Goal: Information Seeking & Learning: Learn about a topic

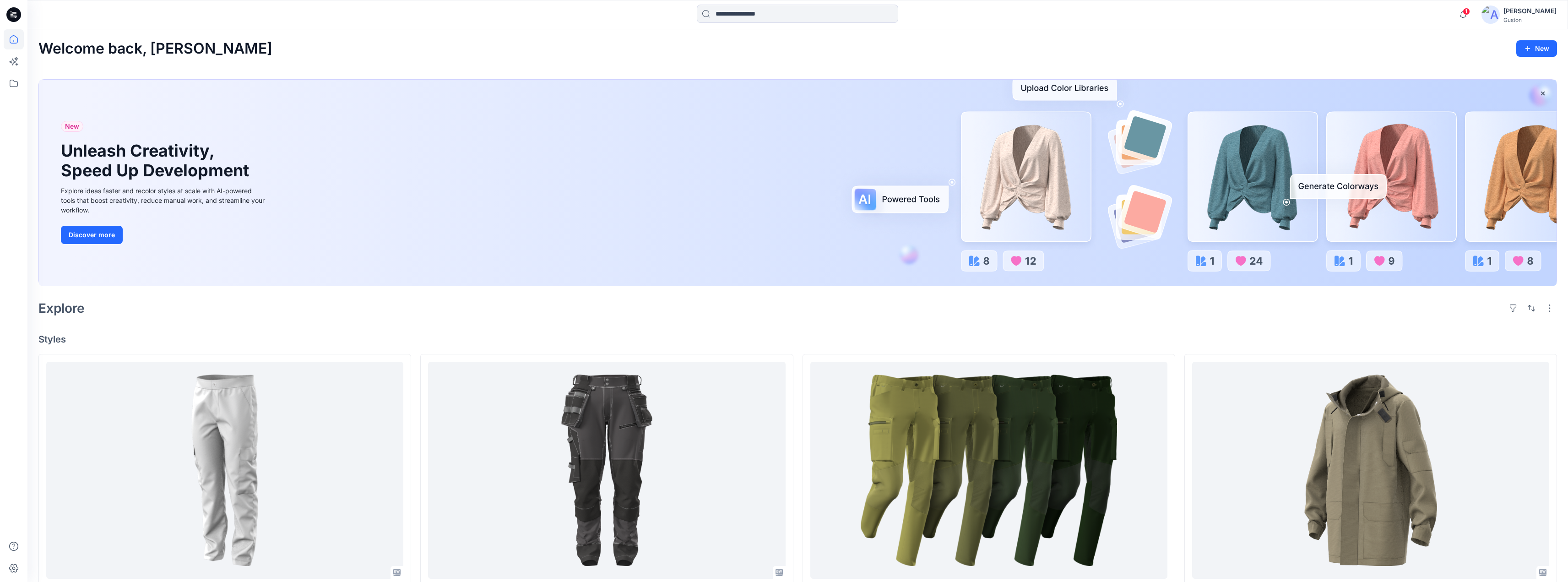
scroll to position [627, 0]
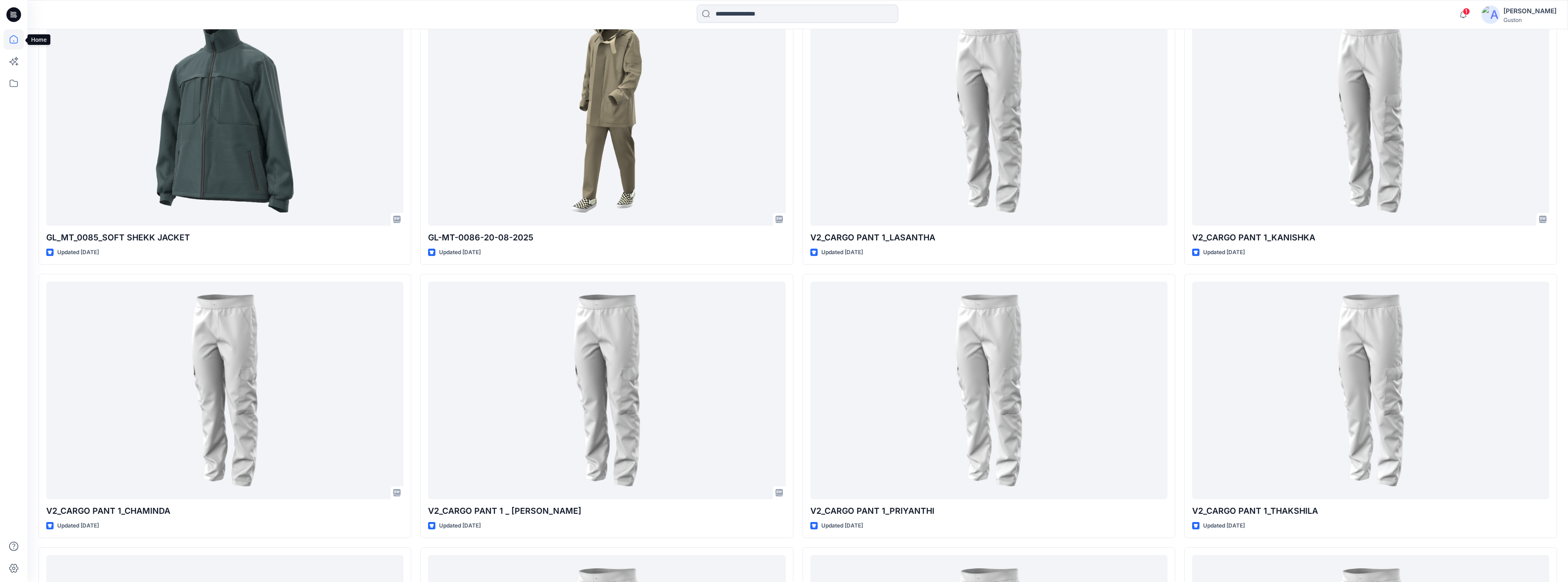
click at [11, 35] on icon at bounding box center [13, 39] width 20 height 20
click at [15, 35] on icon at bounding box center [13, 39] width 20 height 20
click at [17, 83] on icon at bounding box center [13, 83] width 20 height 20
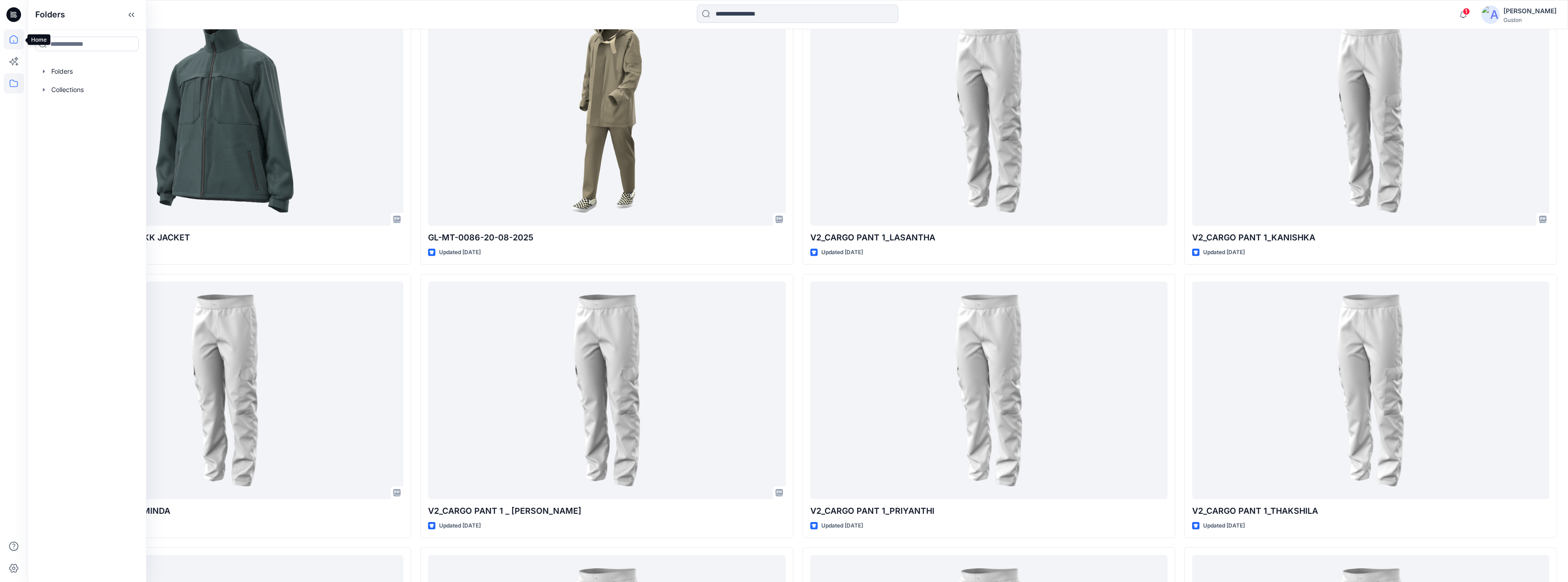
click at [13, 42] on icon at bounding box center [13, 41] width 1 height 2
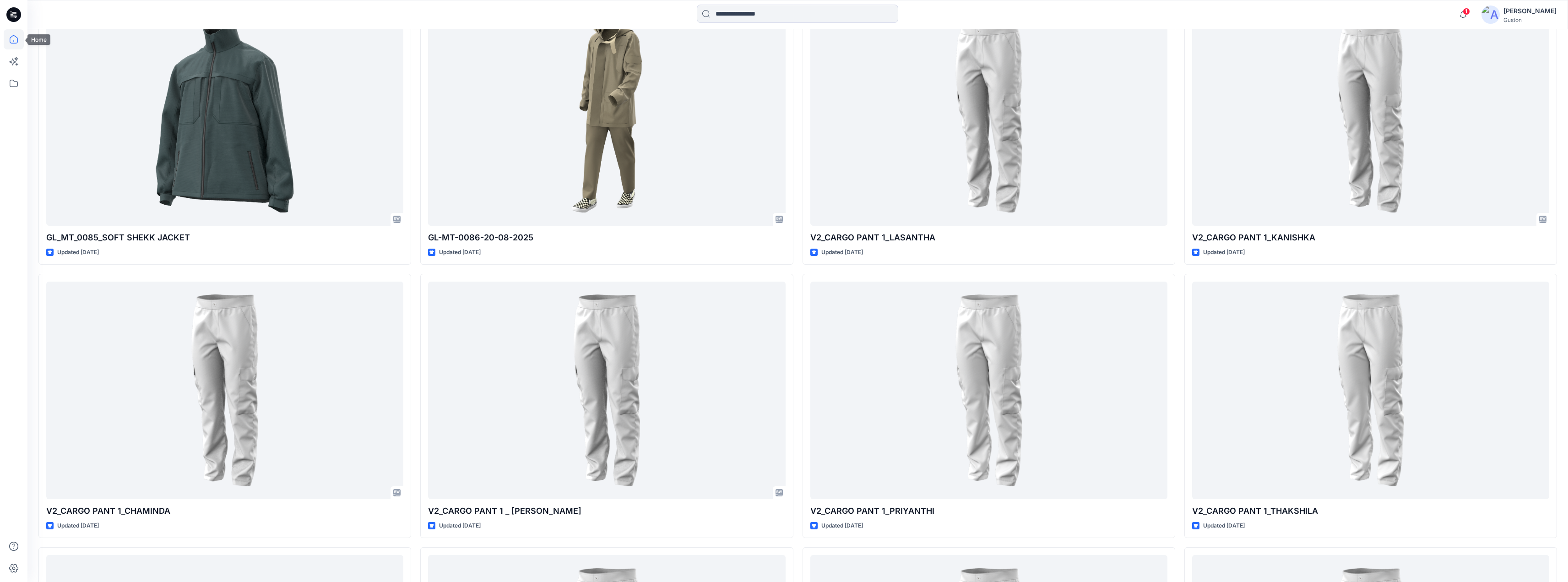
click at [15, 41] on icon at bounding box center [13, 39] width 20 height 20
click at [15, 40] on icon at bounding box center [13, 39] width 20 height 20
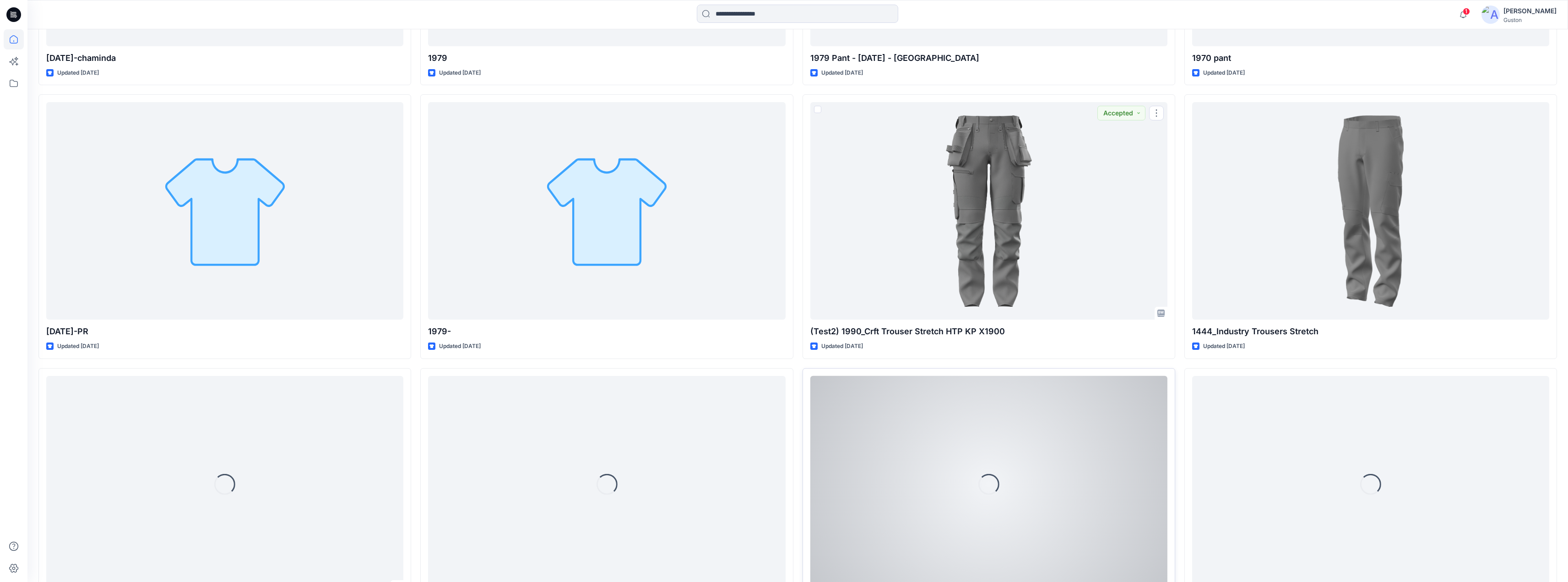
scroll to position [3271, 0]
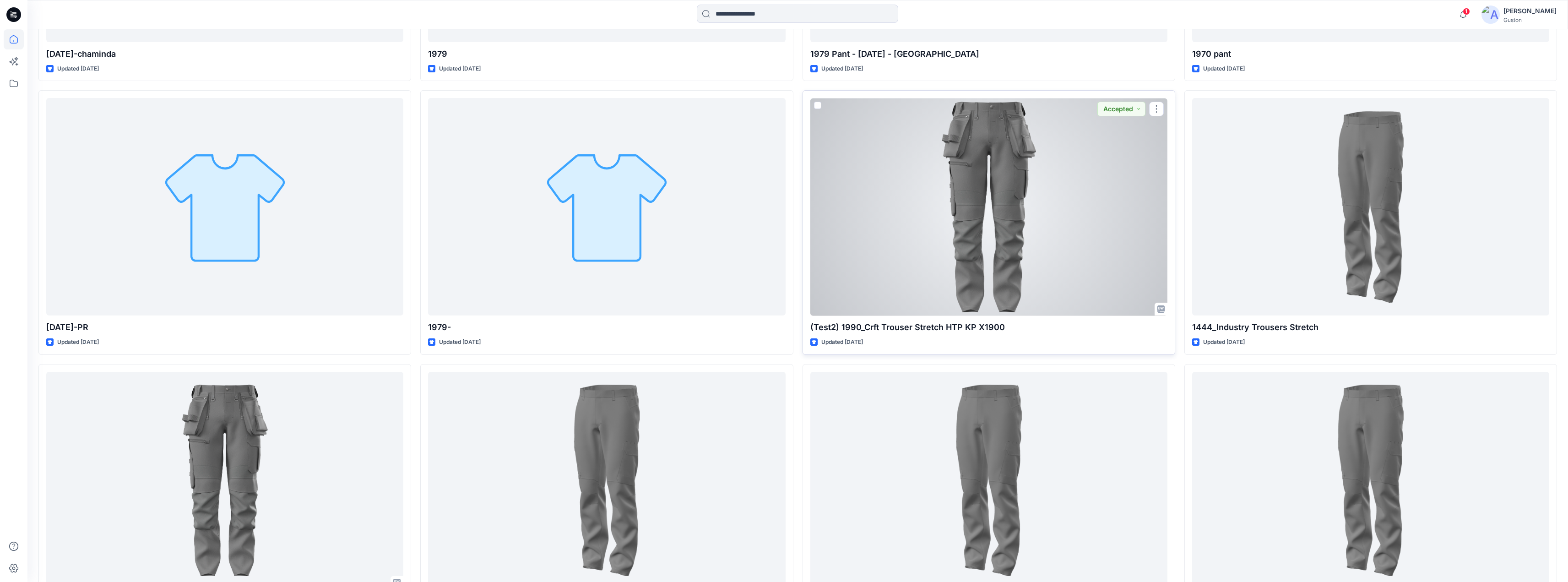
click at [1053, 223] on div at bounding box center [988, 207] width 357 height 218
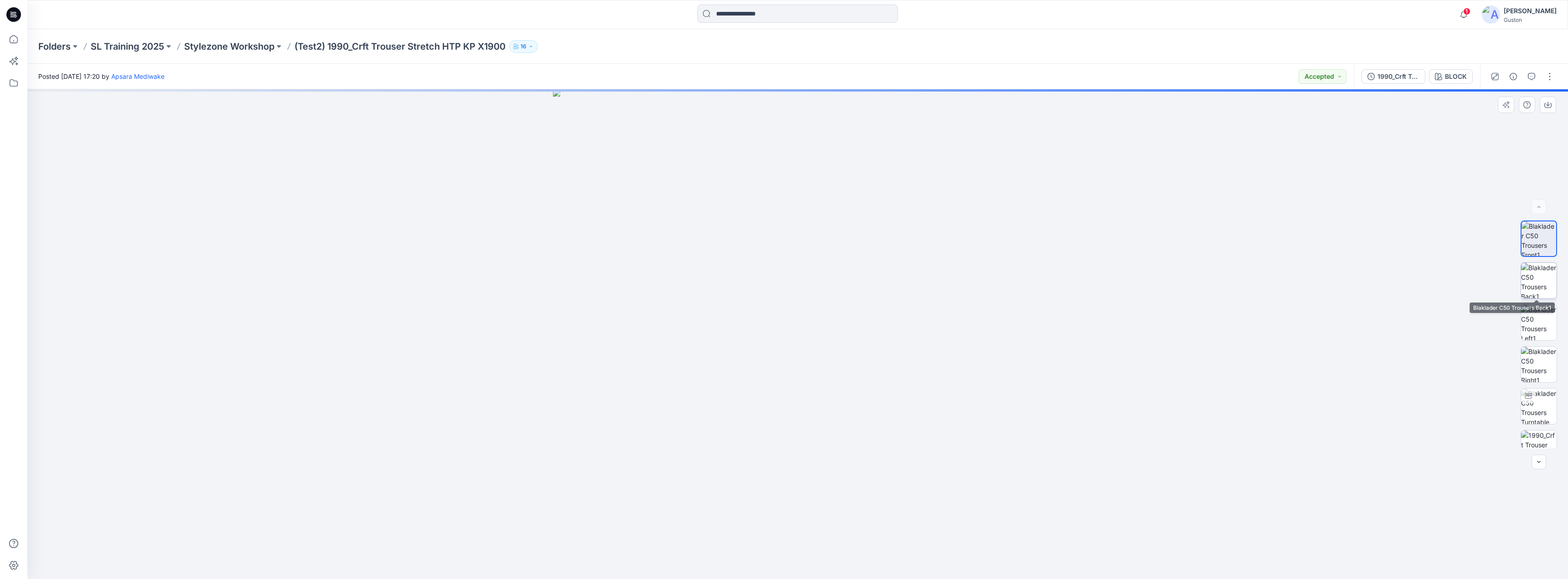
click at [1541, 278] on img at bounding box center [1539, 280] width 35 height 35
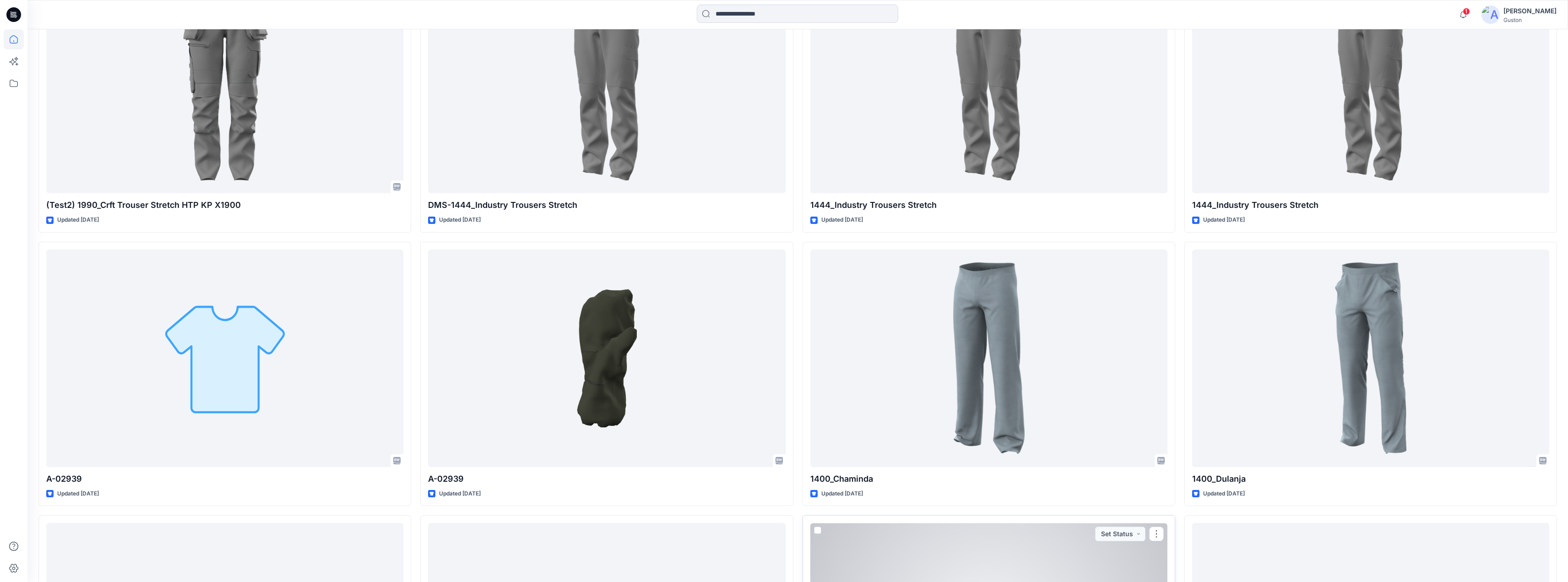
scroll to position [3634, 0]
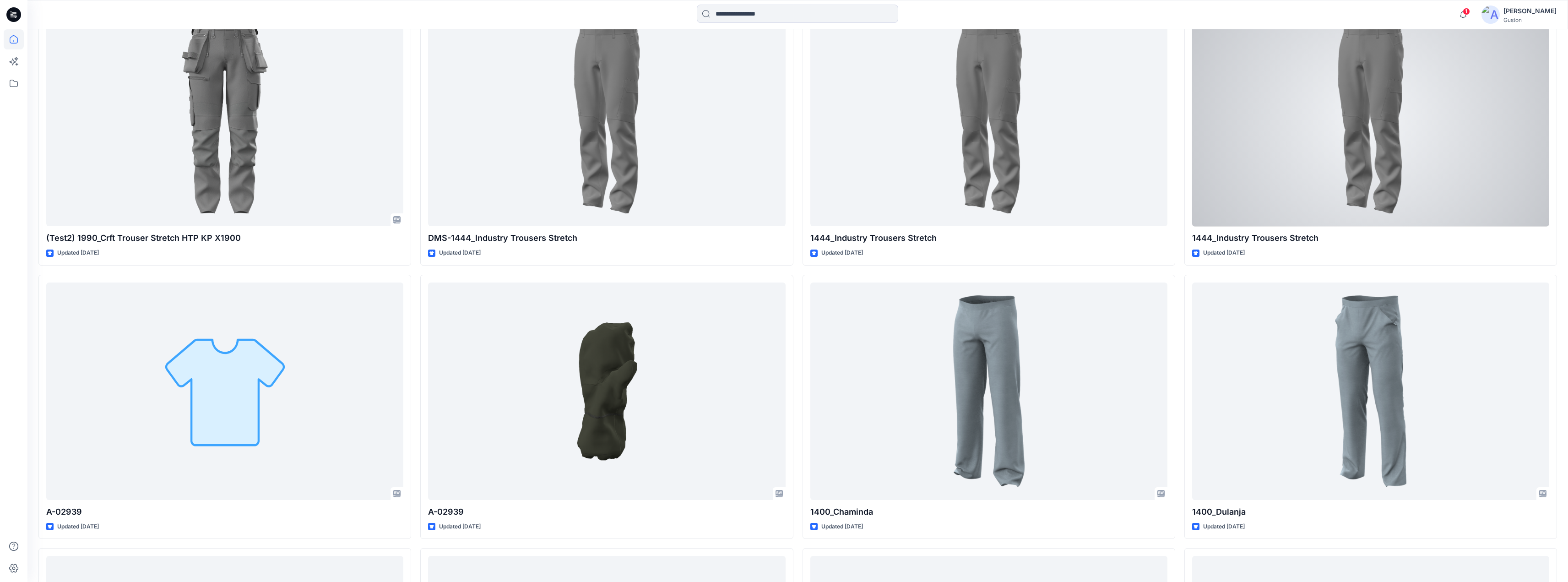
click at [1386, 141] on div at bounding box center [1371, 118] width 357 height 218
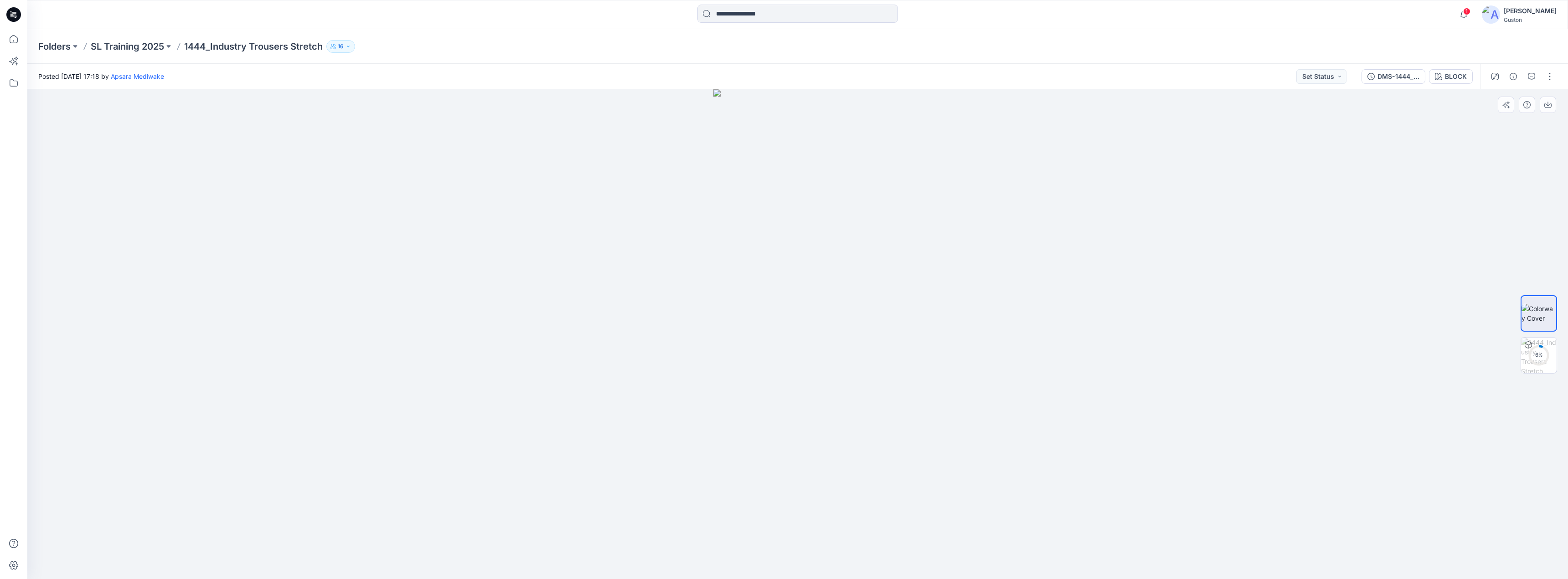
click at [1105, 354] on div at bounding box center [797, 334] width 1541 height 490
click at [1534, 353] on div "1 %" at bounding box center [1539, 355] width 22 height 8
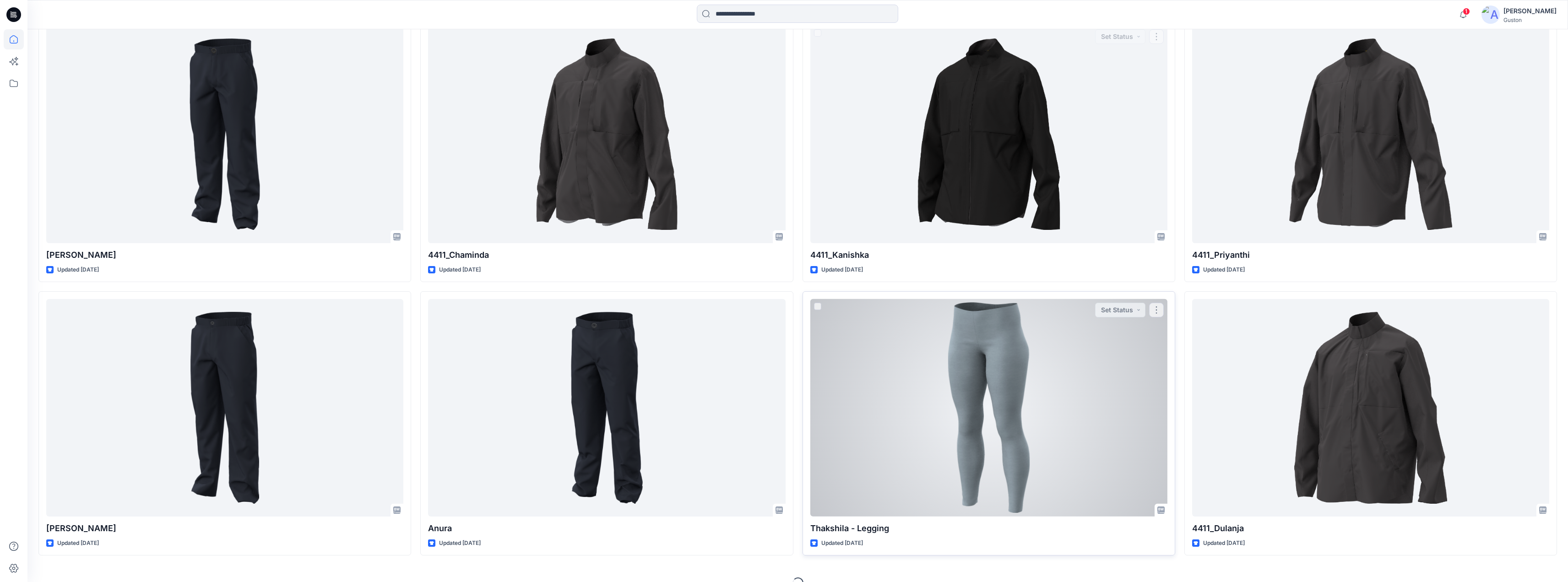
scroll to position [4728, 0]
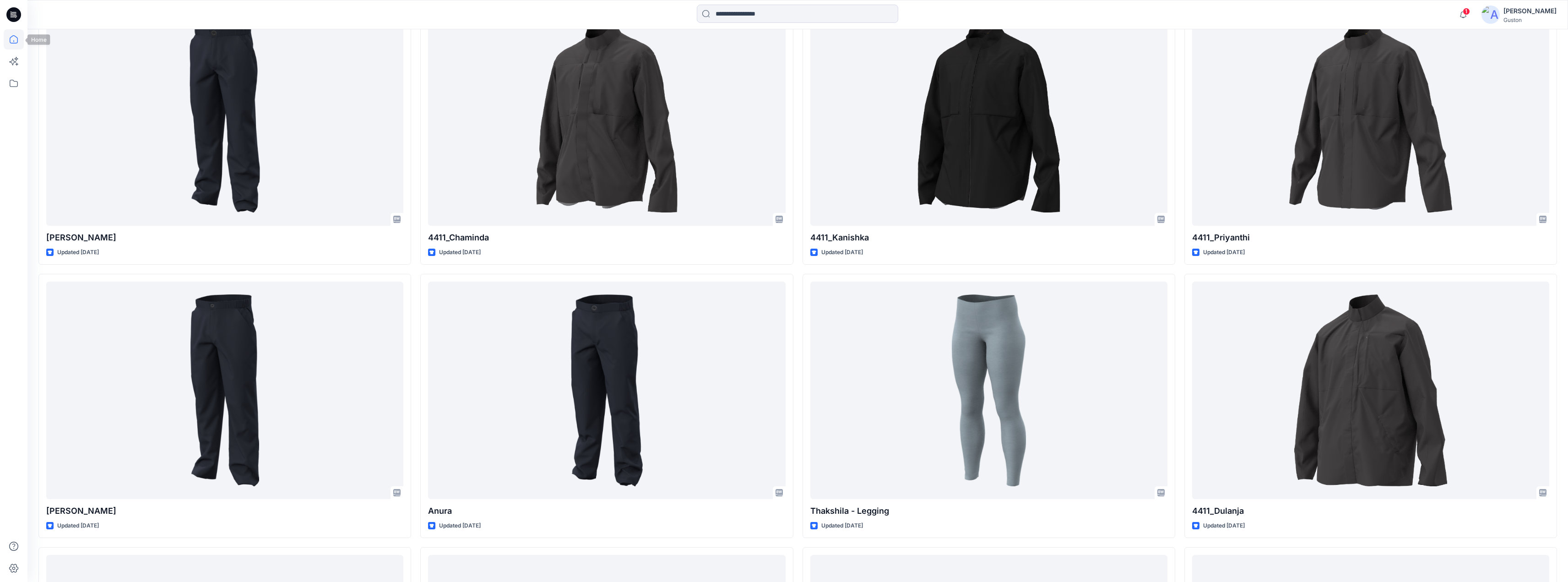
click at [15, 40] on icon at bounding box center [13, 39] width 20 height 20
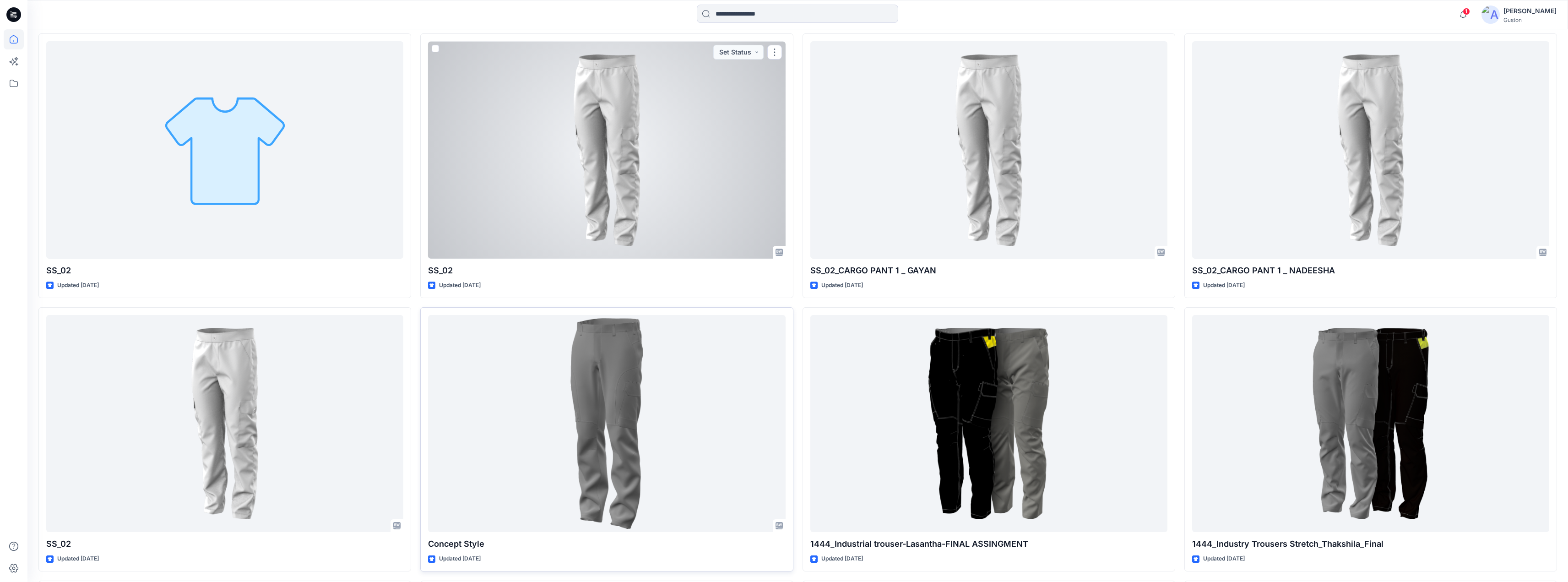
scroll to position [1249, 0]
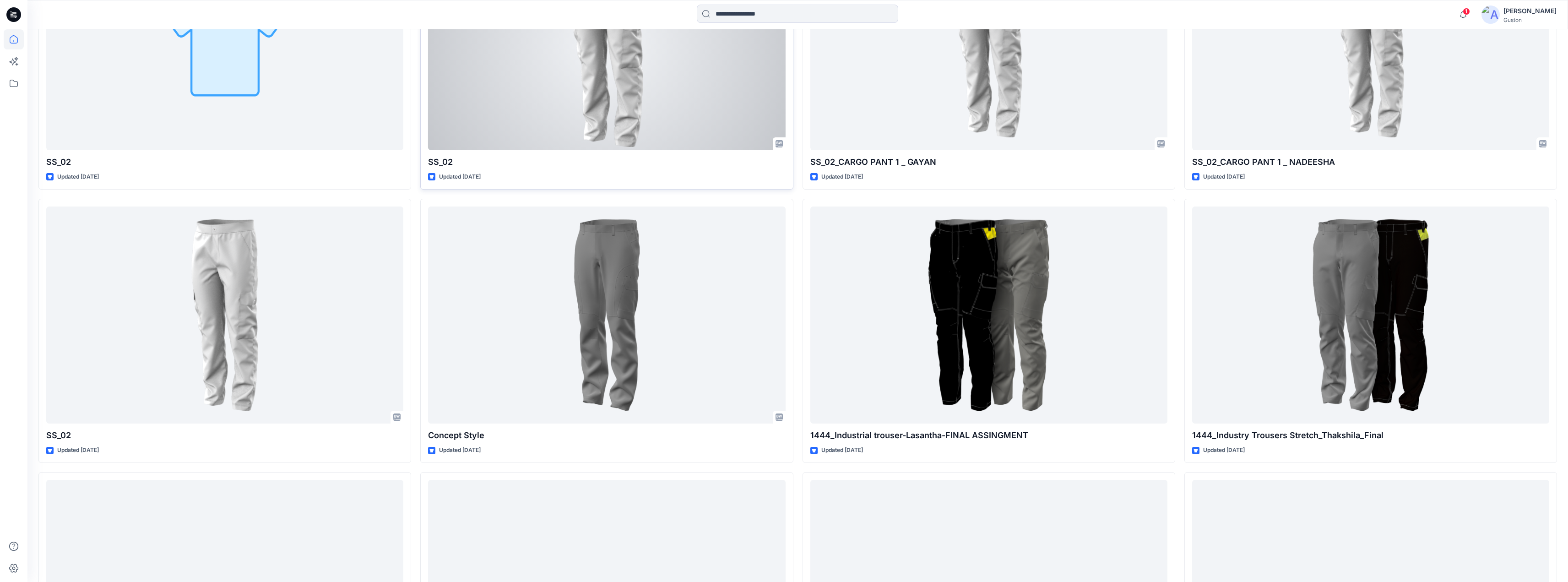
click at [654, 94] on div at bounding box center [606, 42] width 357 height 218
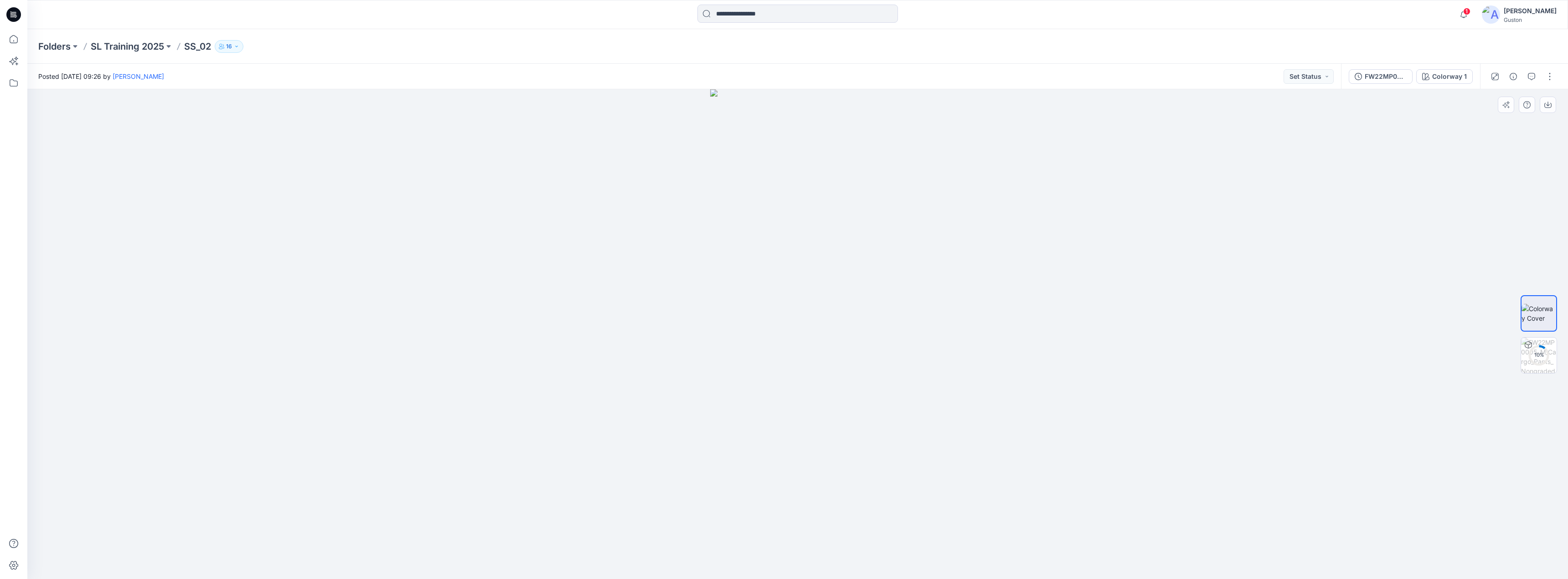
click at [931, 398] on div at bounding box center [797, 334] width 1541 height 490
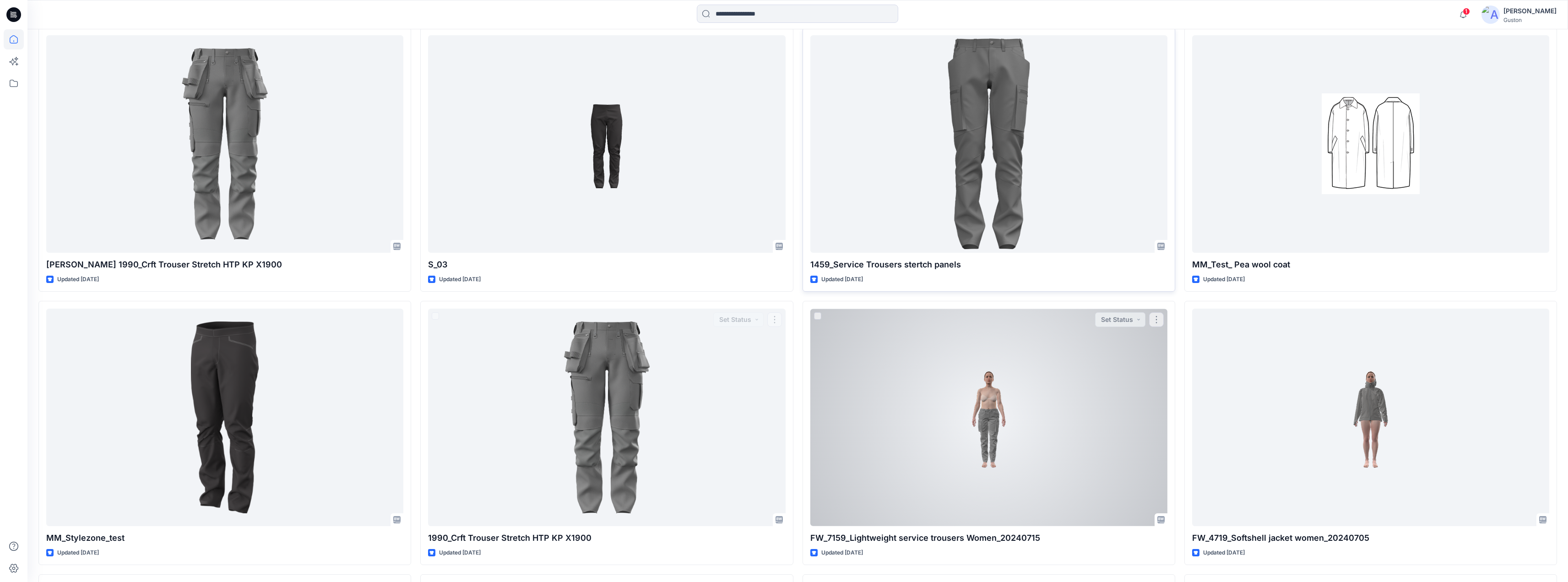
scroll to position [6781, 0]
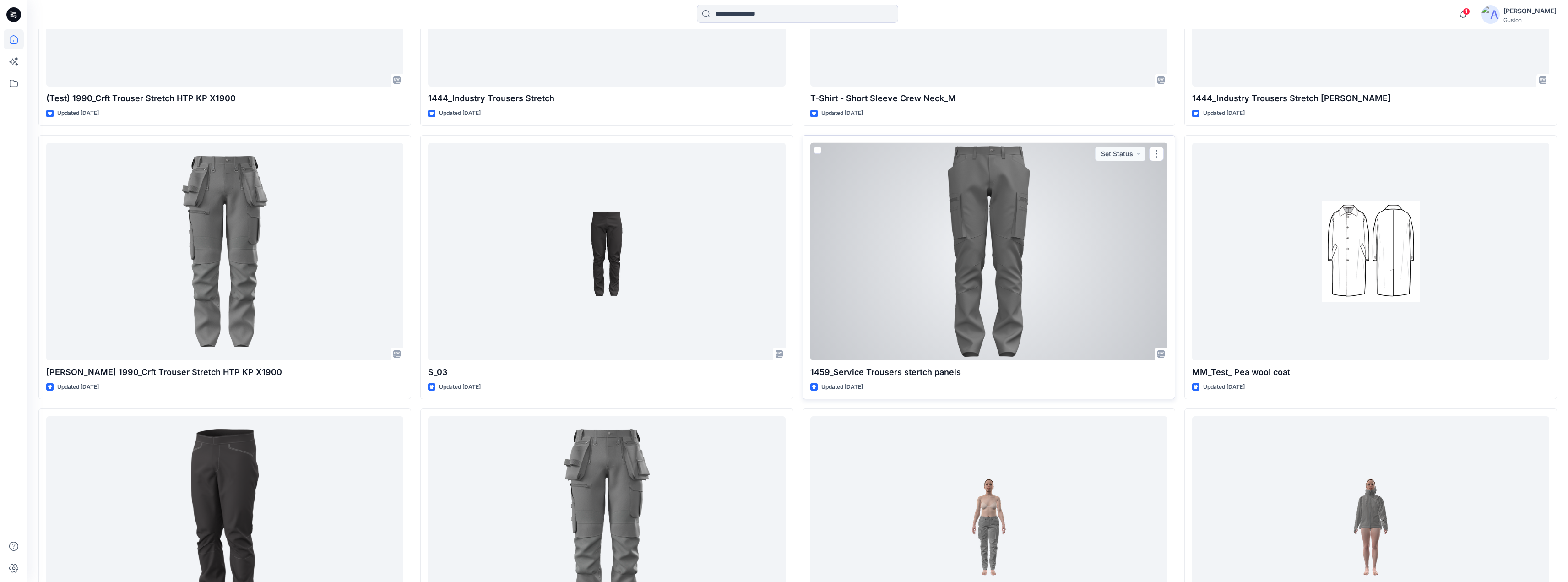
click at [1045, 284] on div at bounding box center [988, 252] width 357 height 218
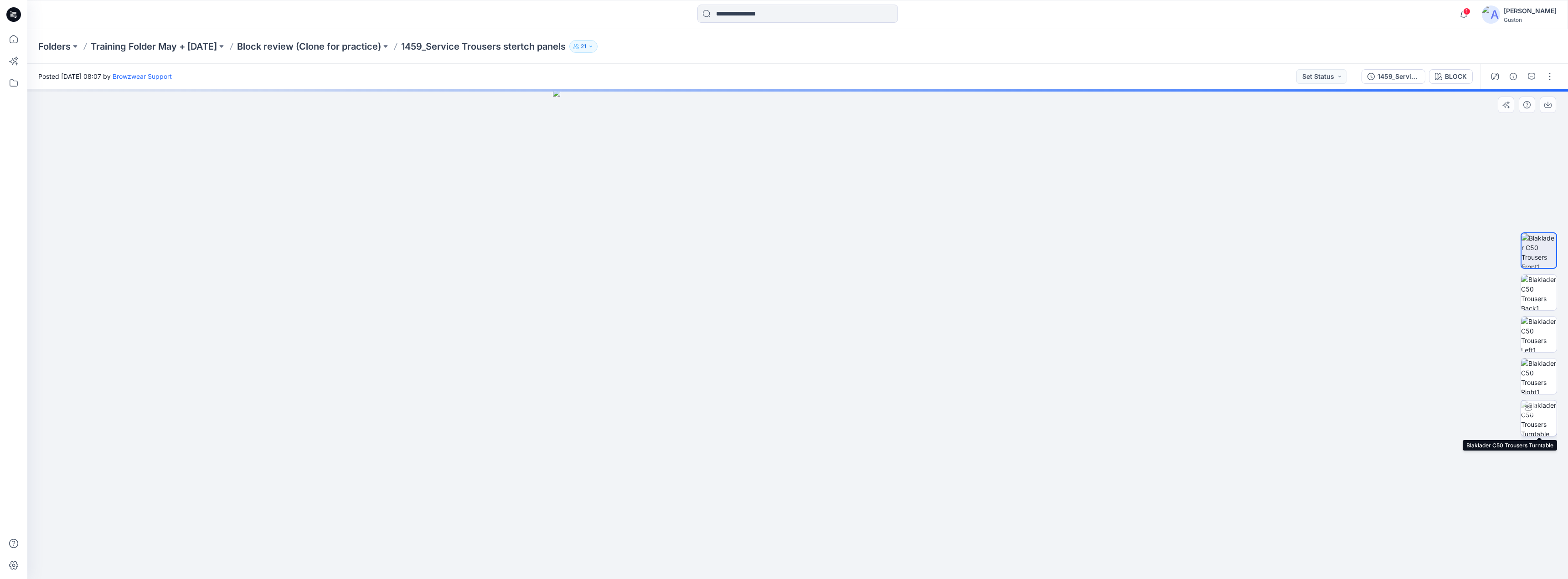
click at [1542, 415] on img at bounding box center [1539, 418] width 35 height 35
drag, startPoint x: 884, startPoint y: 496, endPoint x: 816, endPoint y: 401, distance: 116.8
click at [792, 491] on div at bounding box center [797, 334] width 1541 height 490
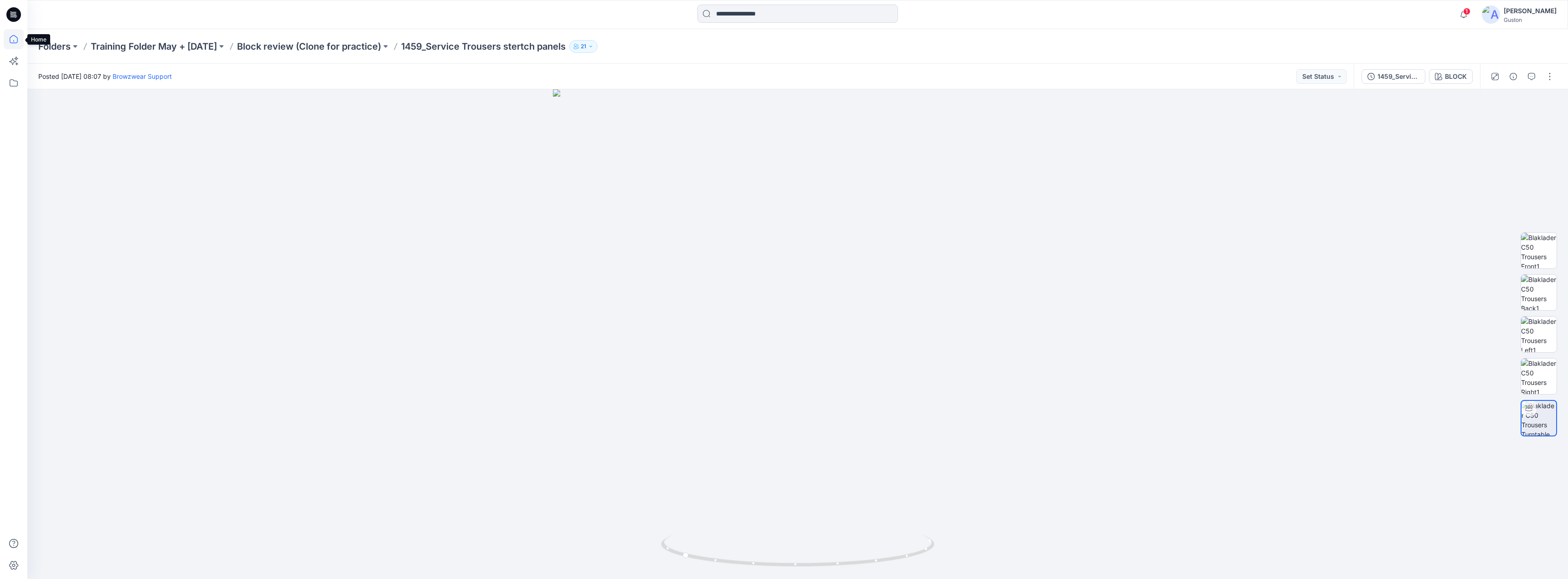
click at [18, 42] on icon at bounding box center [13, 39] width 20 height 20
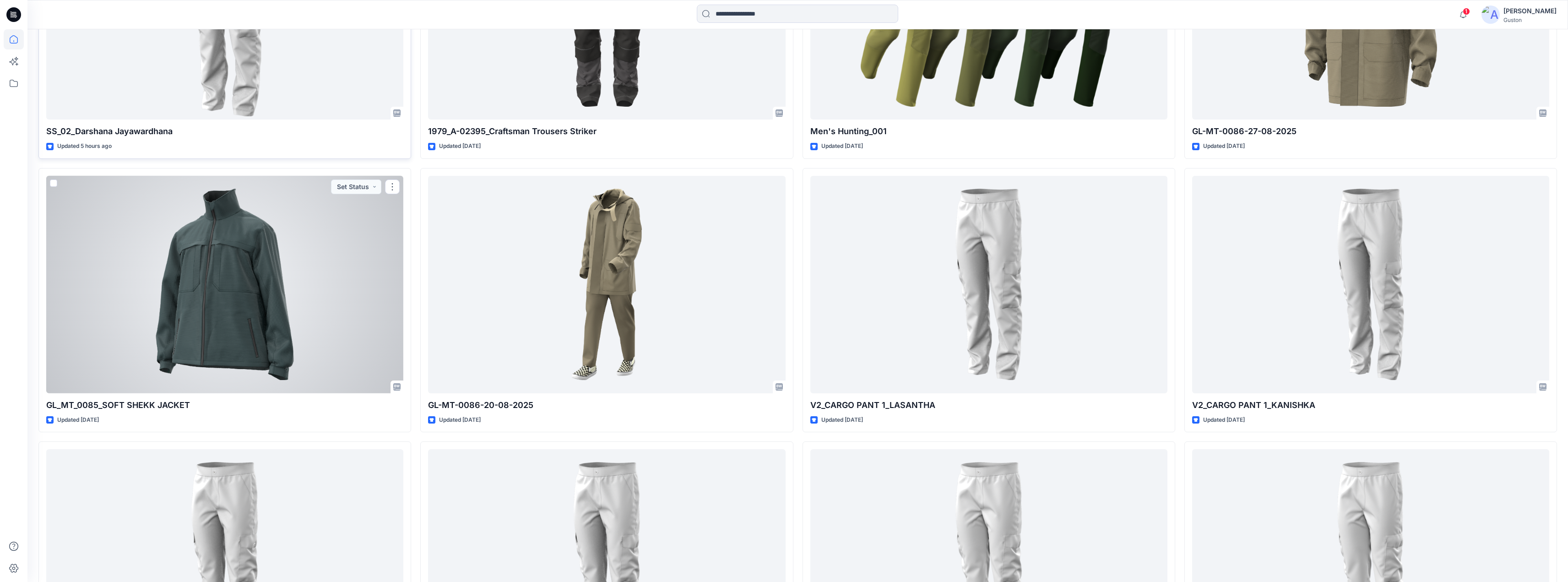
scroll to position [320, 0]
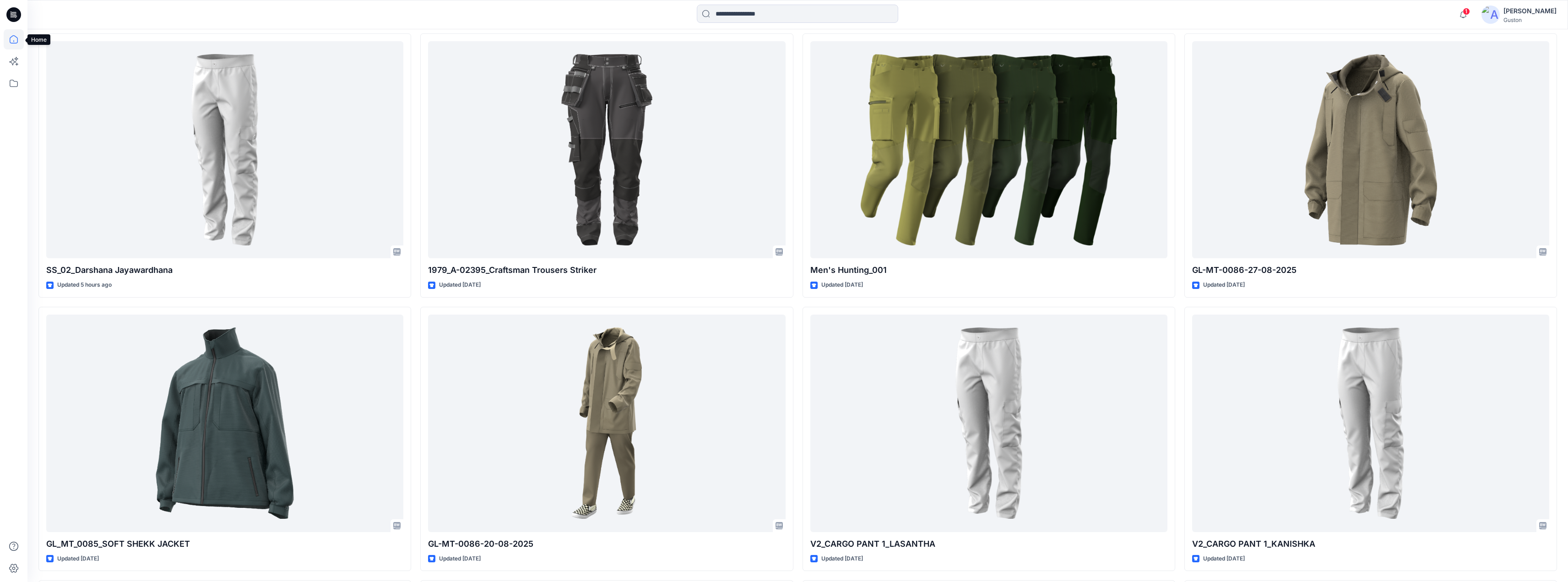
click at [12, 40] on icon at bounding box center [13, 39] width 20 height 20
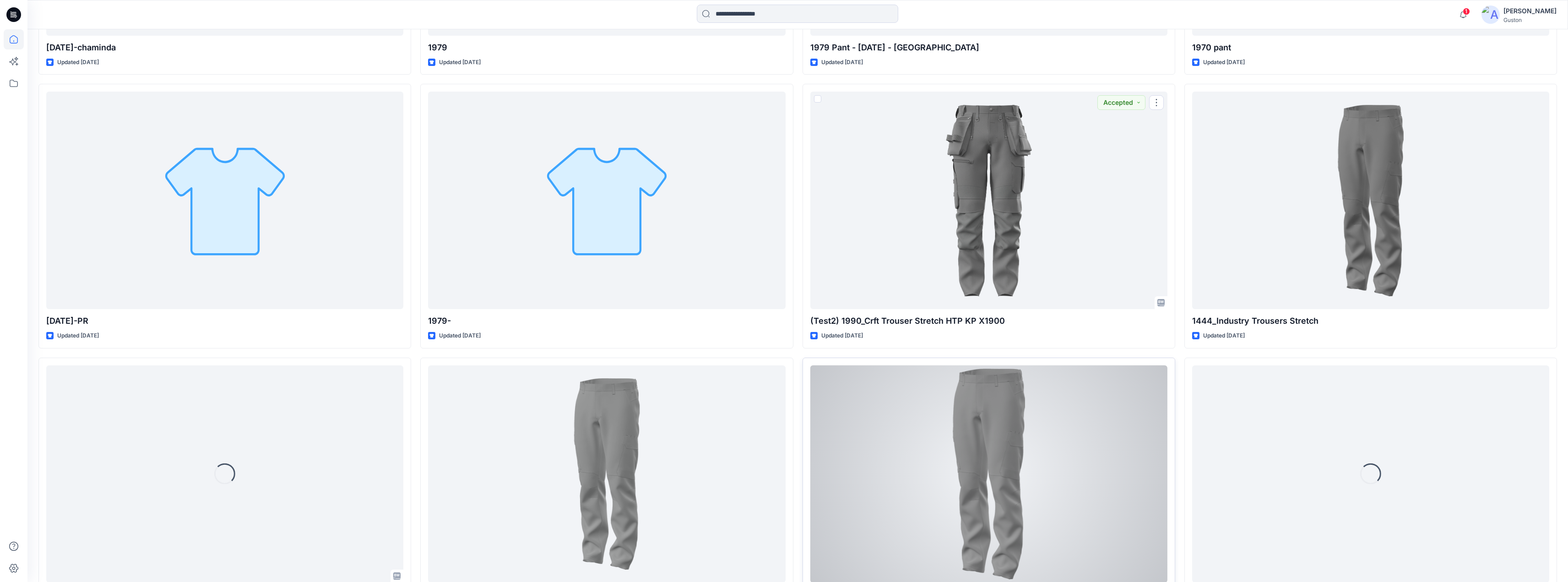
scroll to position [3387, 0]
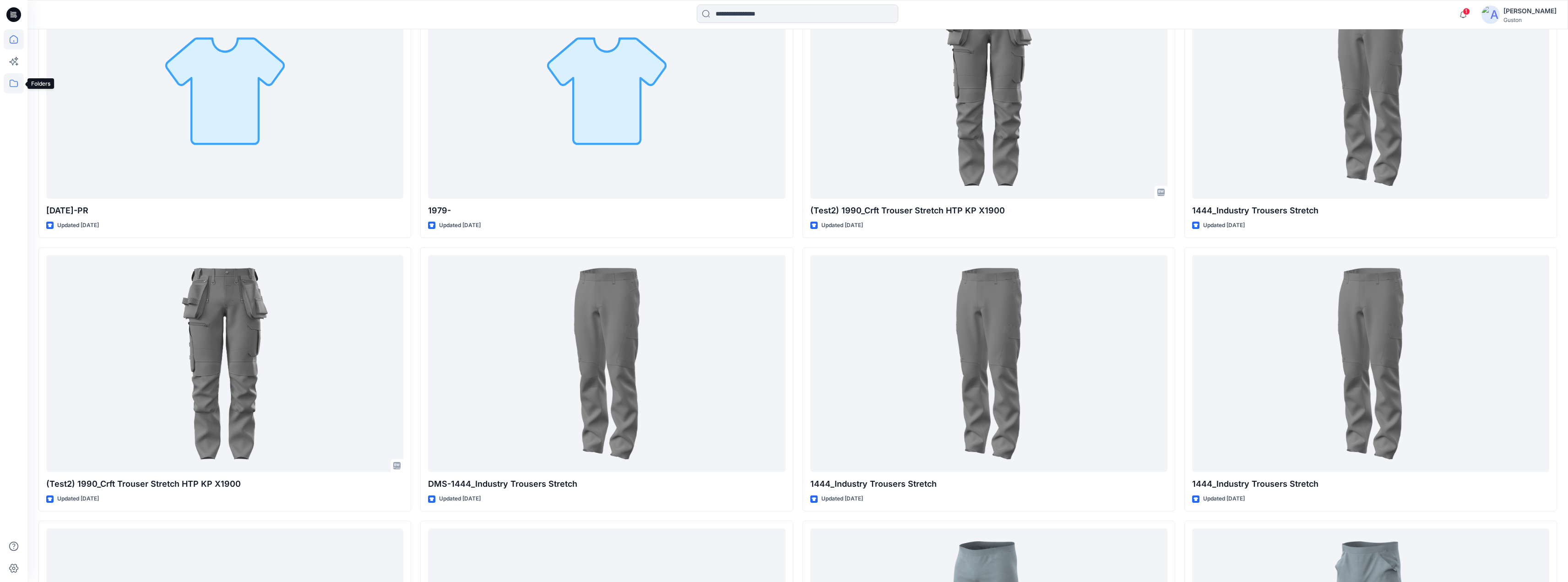
click at [12, 79] on icon at bounding box center [13, 83] width 20 height 20
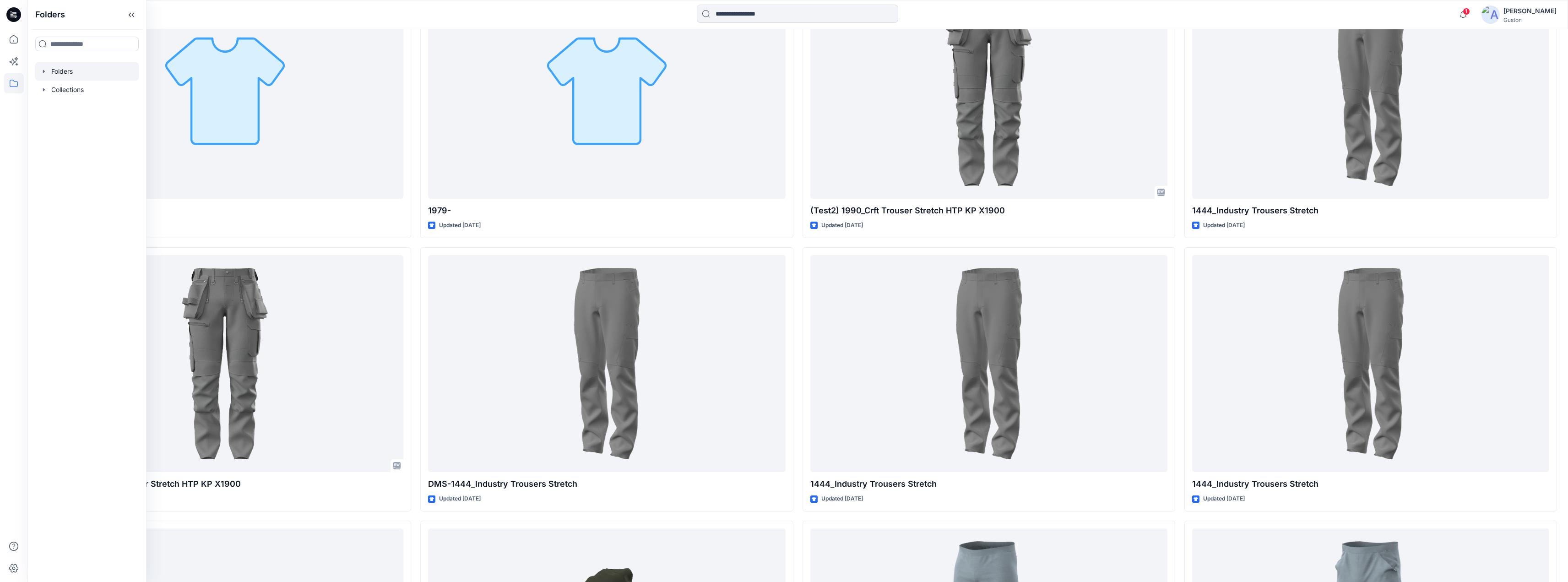
click at [45, 73] on icon "button" at bounding box center [44, 72] width 7 height 7
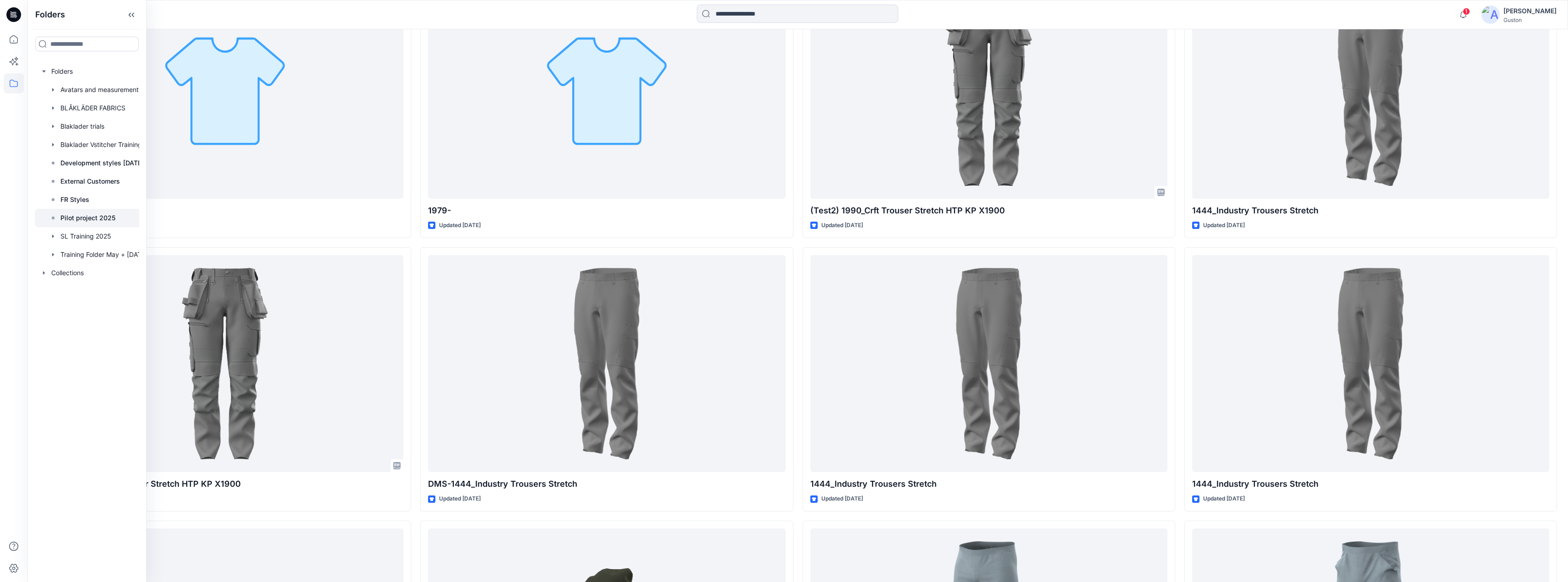
click at [85, 218] on p "Pilot project 2025" at bounding box center [88, 218] width 55 height 11
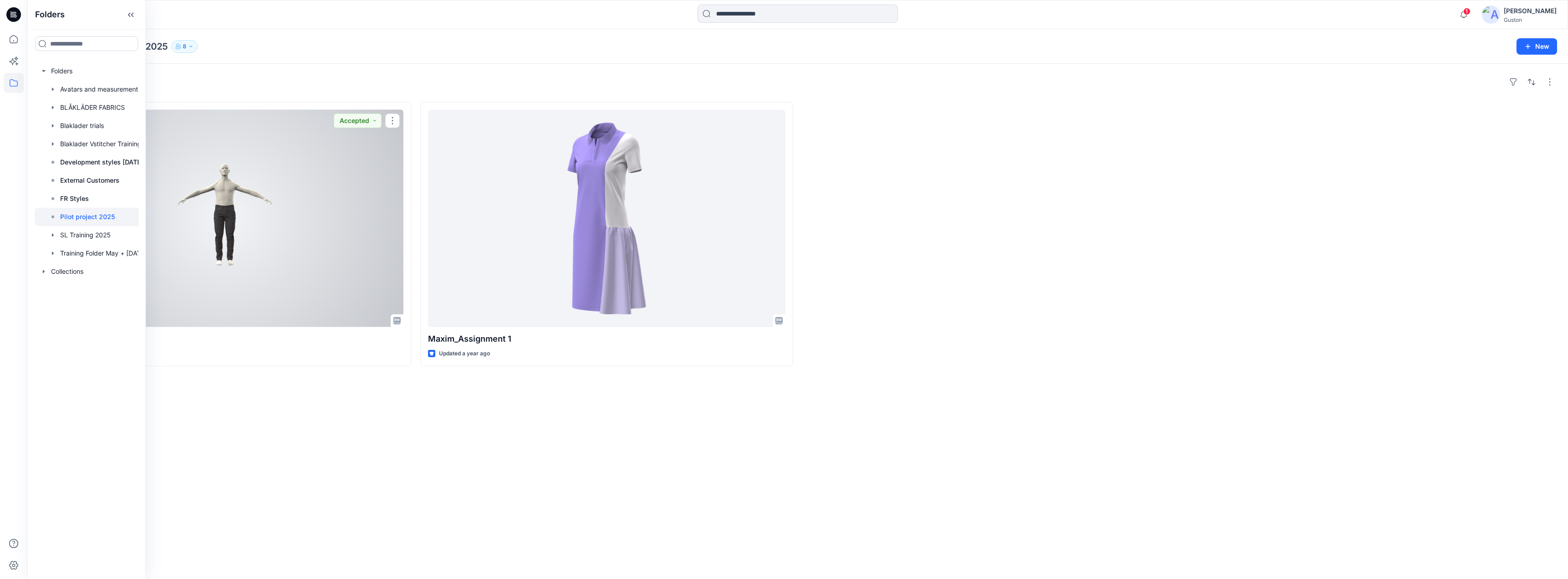
click at [351, 224] on div at bounding box center [225, 218] width 357 height 217
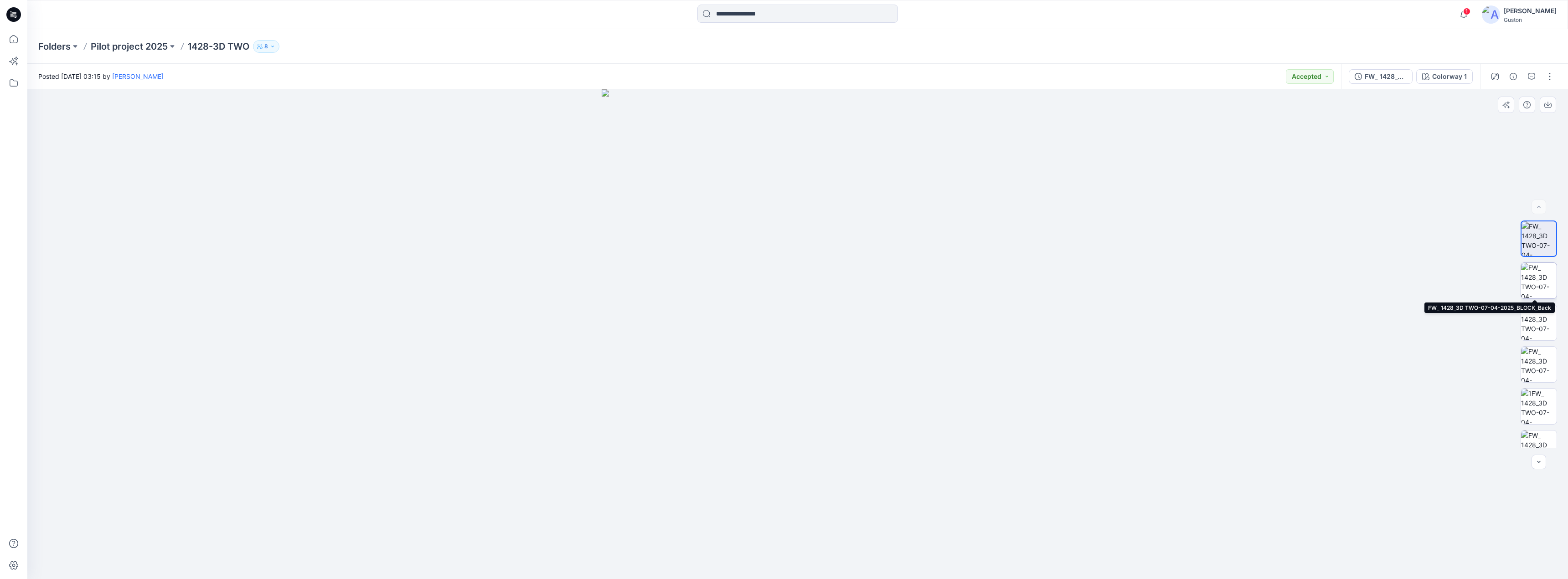
click at [1547, 273] on img at bounding box center [1539, 280] width 35 height 35
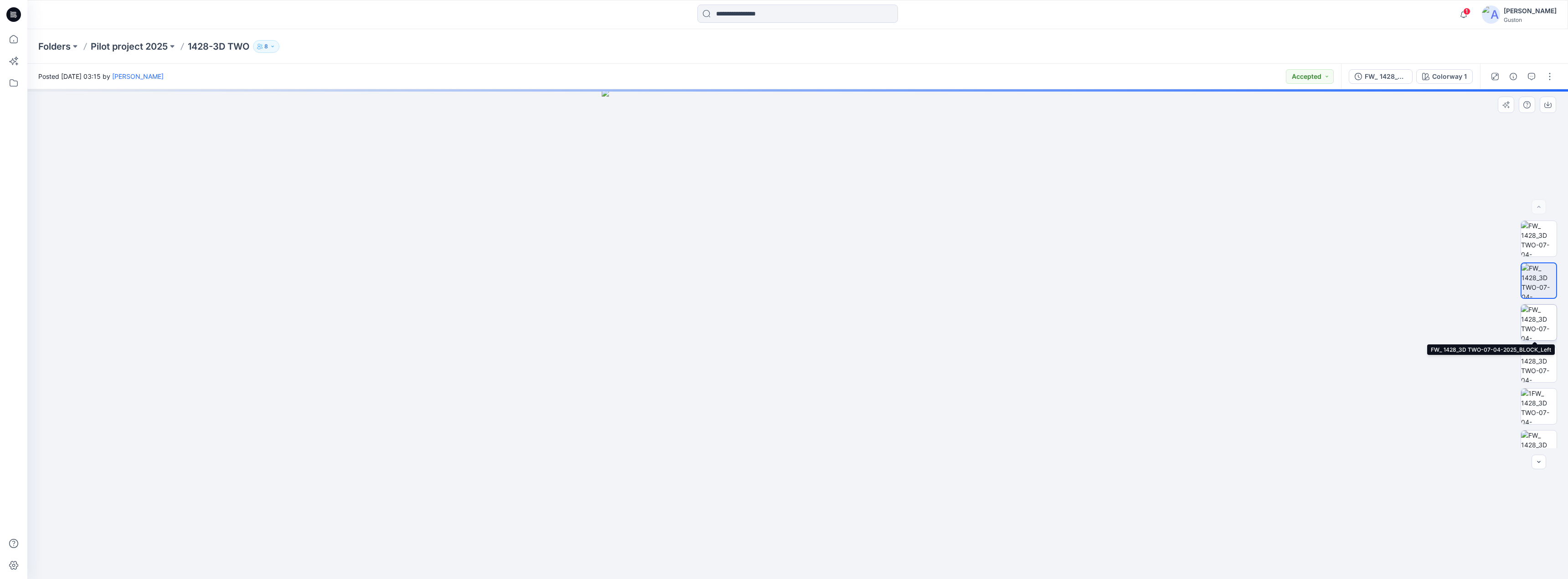
click at [1541, 321] on img at bounding box center [1539, 322] width 35 height 35
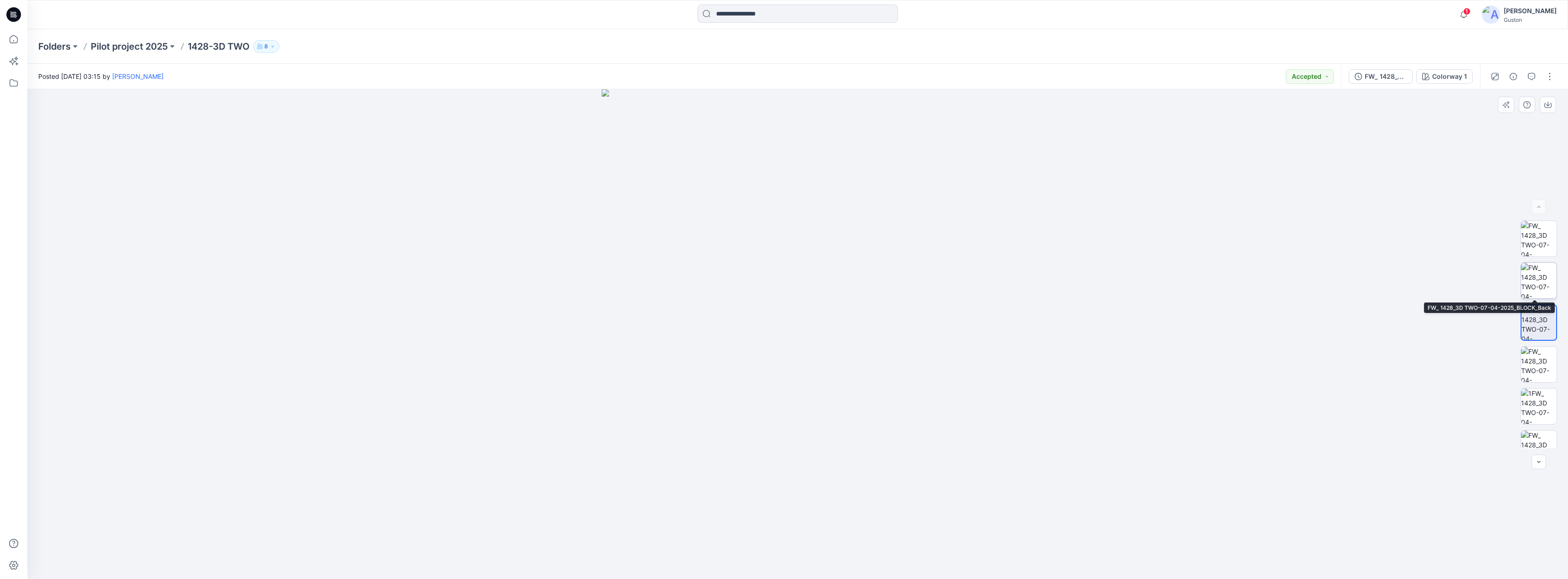
click at [1545, 279] on img at bounding box center [1539, 280] width 35 height 35
click at [1540, 367] on img at bounding box center [1539, 364] width 35 height 35
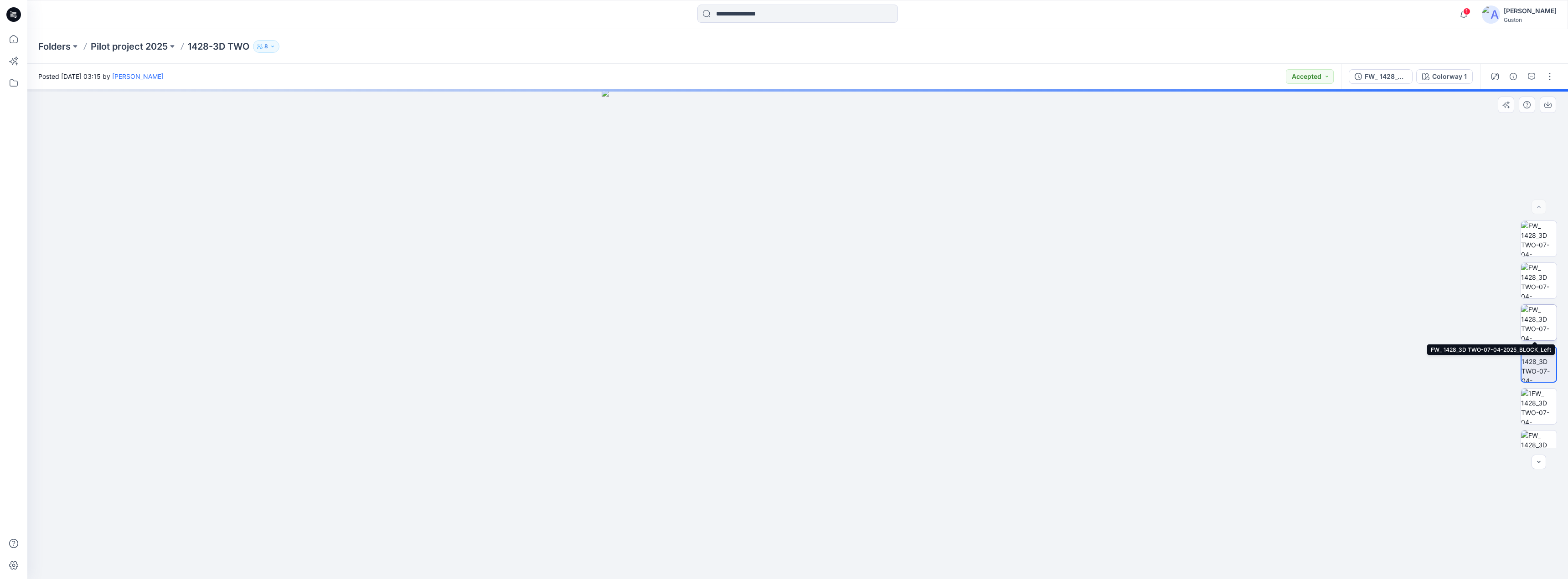
click at [1536, 317] on img at bounding box center [1539, 322] width 35 height 35
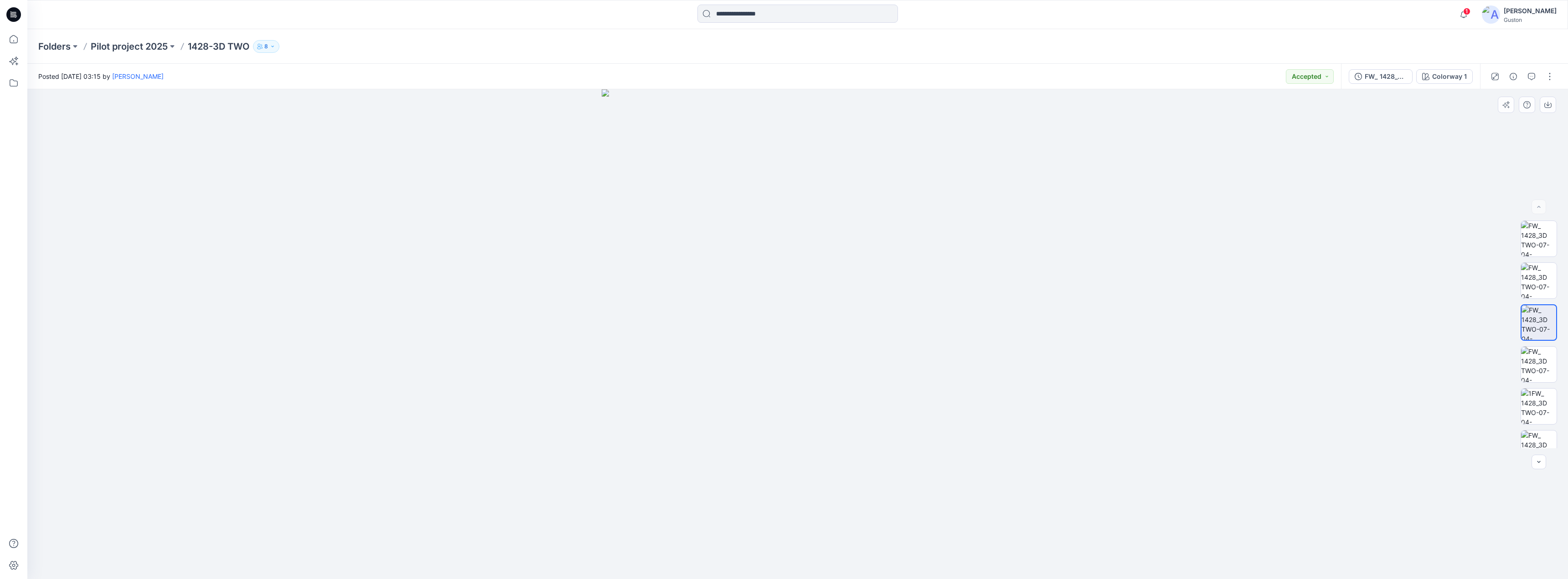
click at [638, 439] on img at bounding box center [797, 334] width 392 height 490
click at [1543, 274] on img at bounding box center [1539, 280] width 35 height 35
click at [1540, 243] on img at bounding box center [1539, 238] width 35 height 35
click at [1547, 280] on img at bounding box center [1539, 280] width 35 height 35
click at [1541, 322] on img at bounding box center [1539, 322] width 35 height 35
